Goal: Information Seeking & Learning: Learn about a topic

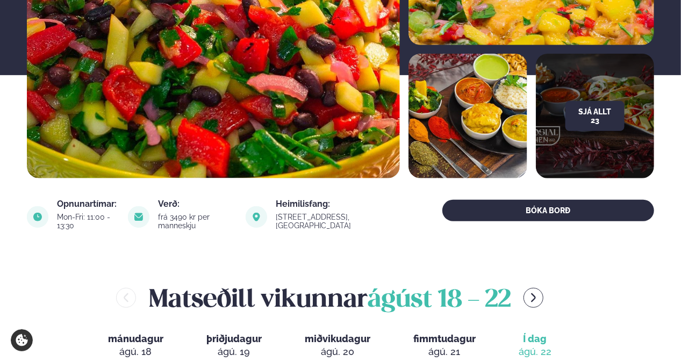
scroll to position [430, 0]
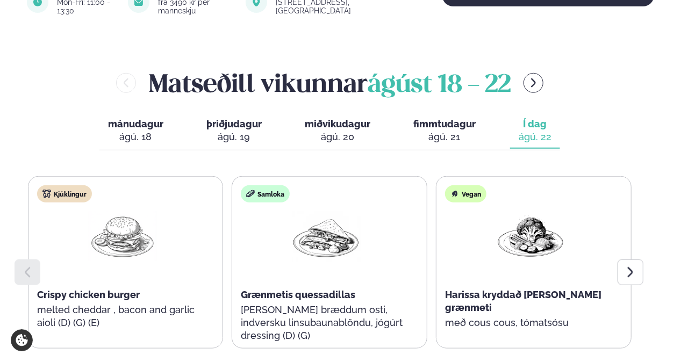
click at [527, 66] on div "Matseðill vikunnar [DATE] - [DATE]" at bounding box center [330, 83] width 606 height 35
click at [533, 77] on icon "menu-btn-right" at bounding box center [534, 83] width 12 height 12
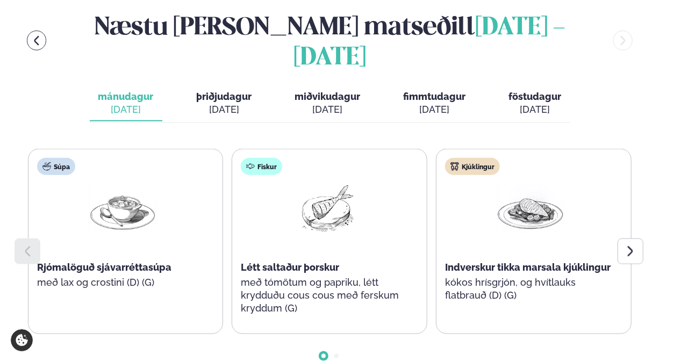
scroll to position [484, 0]
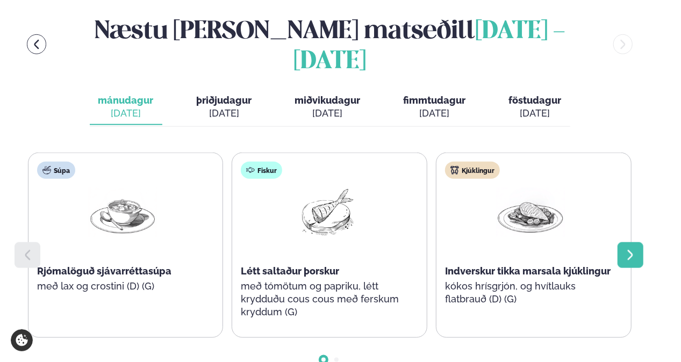
click at [633, 242] on div at bounding box center [630, 255] width 26 height 26
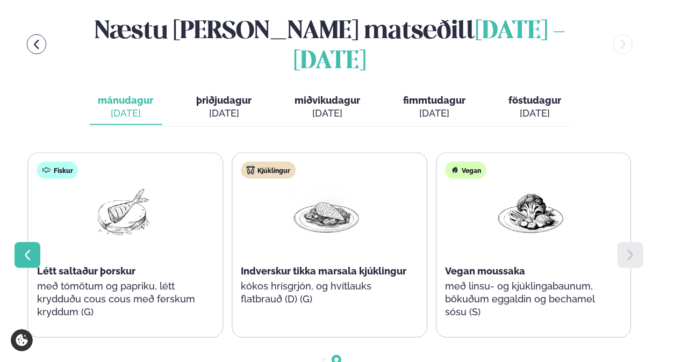
click at [31, 249] on icon at bounding box center [27, 255] width 13 height 13
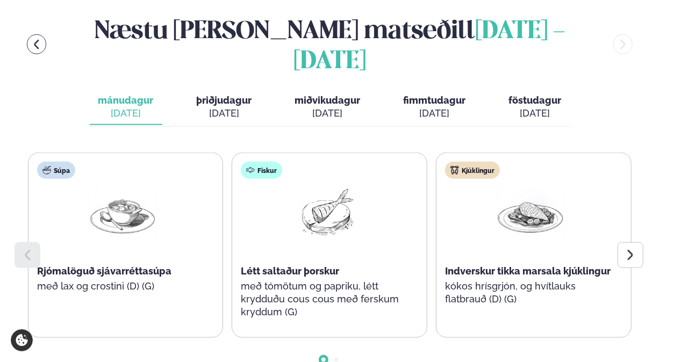
click at [232, 107] on div "[DATE]" at bounding box center [224, 113] width 55 height 13
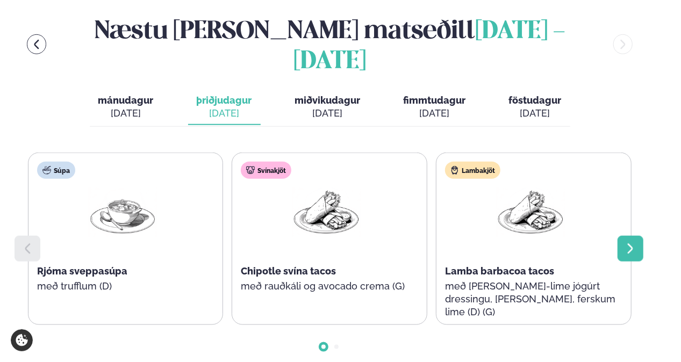
click at [624, 242] on icon at bounding box center [630, 248] width 13 height 13
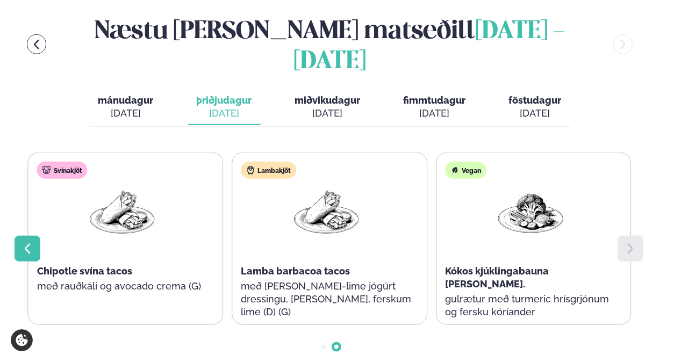
click at [32, 242] on icon at bounding box center [27, 248] width 13 height 13
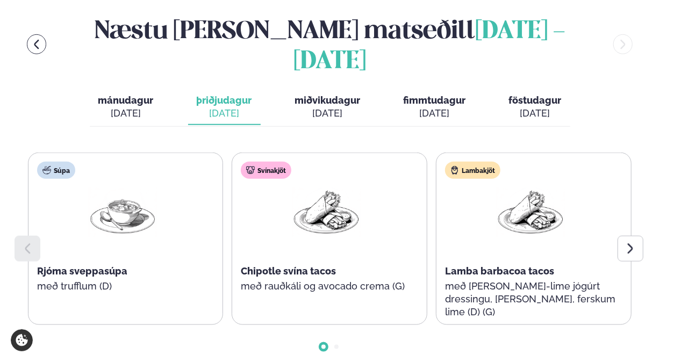
click at [324, 95] on span "miðvikudagur" at bounding box center [328, 100] width 66 height 11
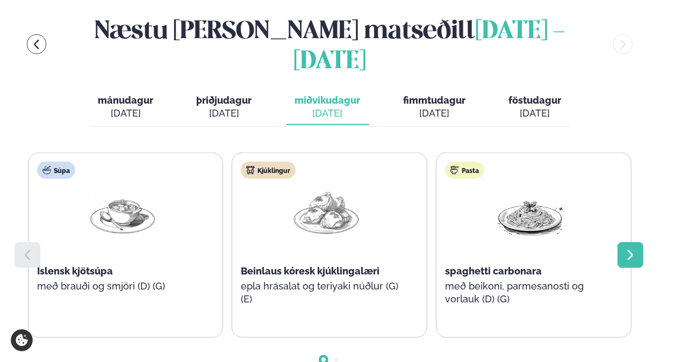
click at [630, 250] on icon at bounding box center [630, 255] width 5 height 10
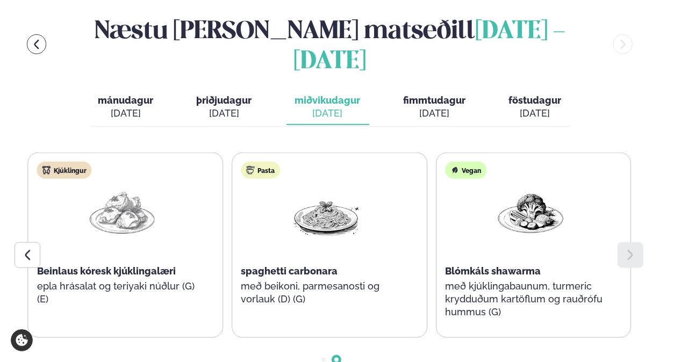
click at [449, 107] on div "[DATE]" at bounding box center [435, 113] width 62 height 13
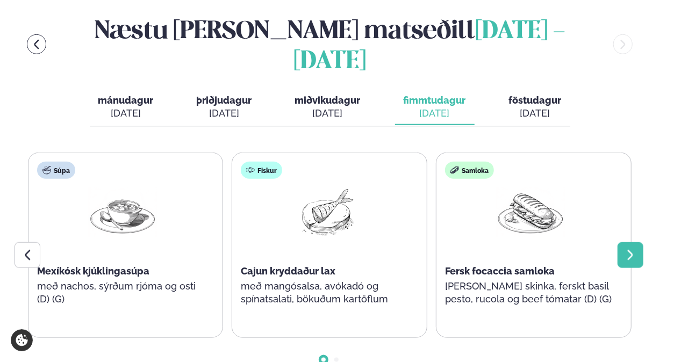
click at [639, 242] on div at bounding box center [630, 255] width 26 height 26
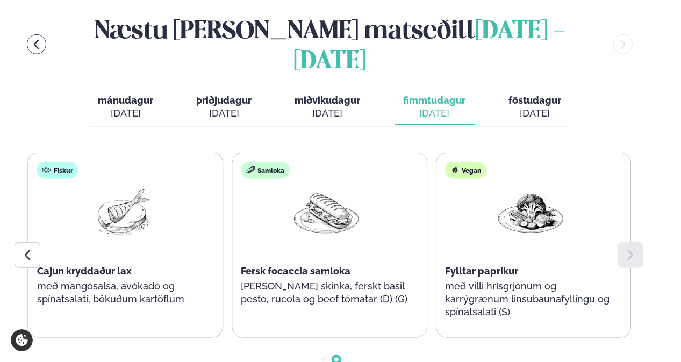
click at [529, 95] on span "föstudagur" at bounding box center [535, 100] width 53 height 11
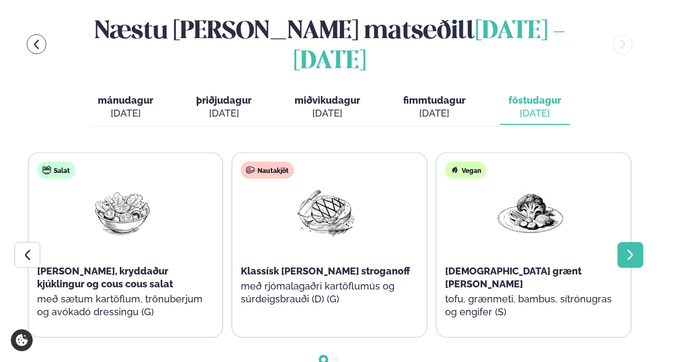
click at [636, 249] on icon at bounding box center [630, 255] width 13 height 13
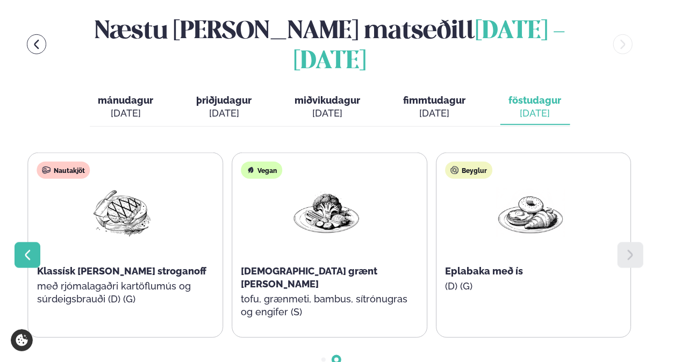
click at [33, 242] on div at bounding box center [28, 255] width 26 height 26
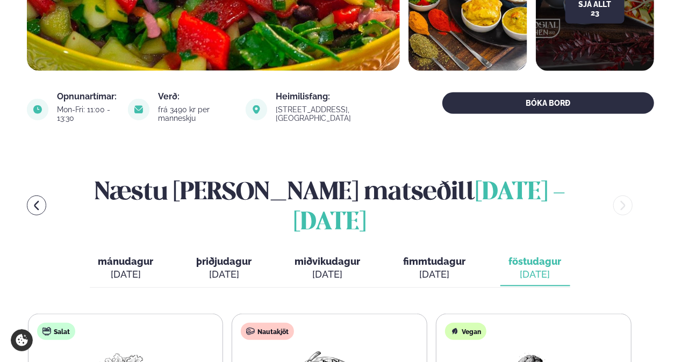
click at [114, 256] on span "mánudagur" at bounding box center [125, 261] width 55 height 11
